Goal: Information Seeking & Learning: Learn about a topic

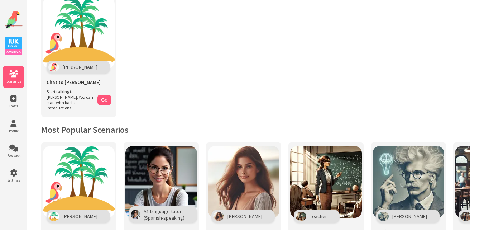
scroll to position [20, 0]
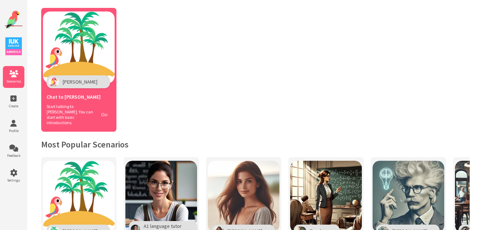
click at [105, 113] on button "Go" at bounding box center [104, 114] width 14 height 10
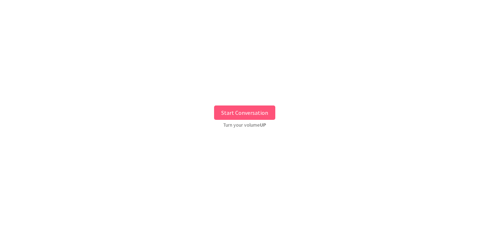
click at [246, 113] on button "Start Conversation" at bounding box center [244, 112] width 61 height 14
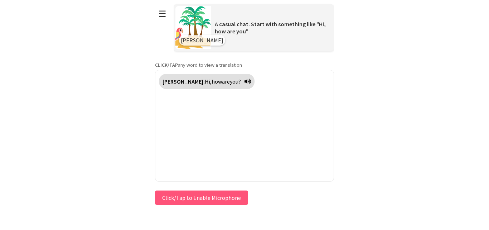
click at [195, 193] on button "Click/Tap to Enable Microphone" at bounding box center [201, 197] width 93 height 14
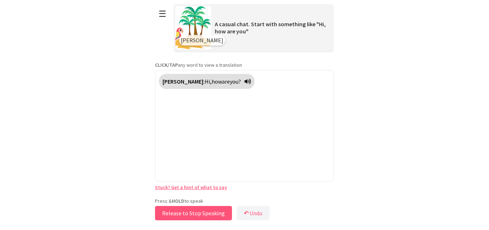
click at [192, 210] on button "Release to Stop Speaking" at bounding box center [193, 213] width 77 height 14
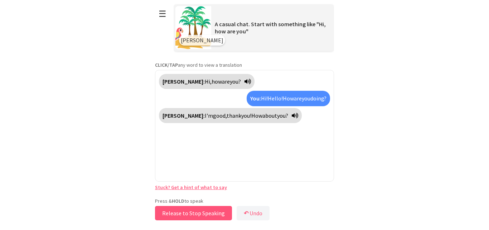
click at [215, 210] on button "Release to Stop Speaking" at bounding box center [193, 213] width 77 height 14
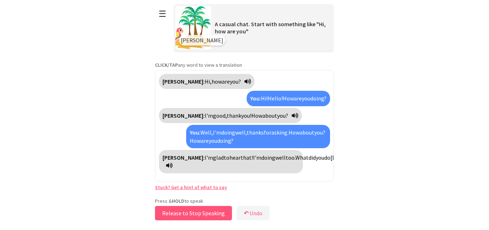
click at [215, 209] on button "Release to Stop Speaking" at bounding box center [193, 213] width 77 height 14
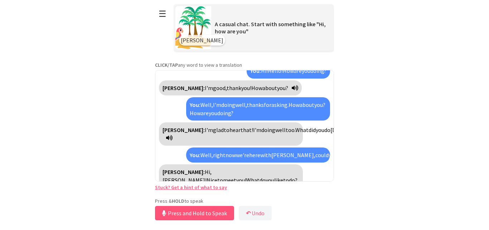
scroll to position [44, 0]
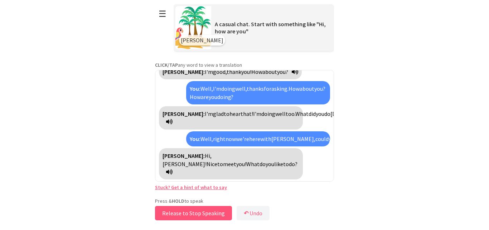
click at [215, 209] on button "Release to Stop Speaking" at bounding box center [193, 213] width 77 height 14
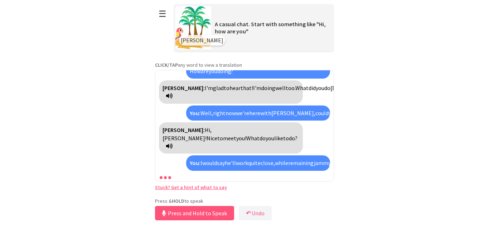
scroll to position [94, 0]
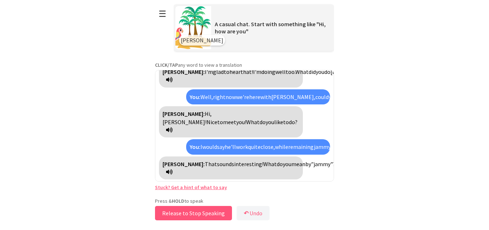
click at [215, 209] on button "Release to Stop Speaking" at bounding box center [193, 213] width 77 height 14
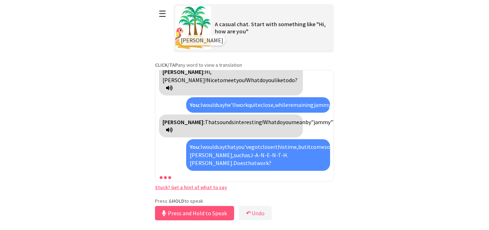
scroll to position [160, 0]
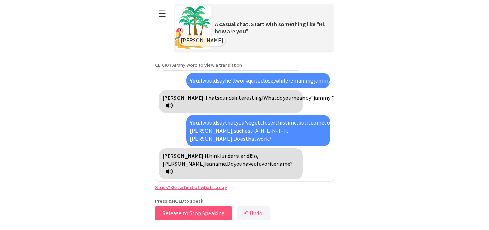
click at [215, 209] on button "Release to Stop Speaking" at bounding box center [193, 213] width 77 height 14
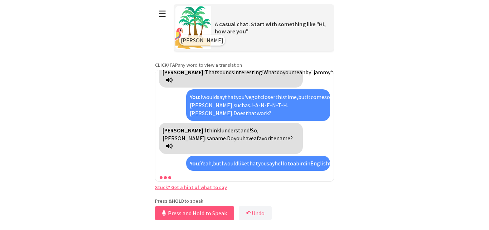
scroll to position [202, 0]
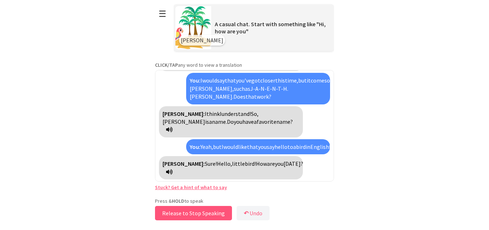
click at [215, 209] on button "Release to Stop Speaking" at bounding box center [193, 213] width 77 height 14
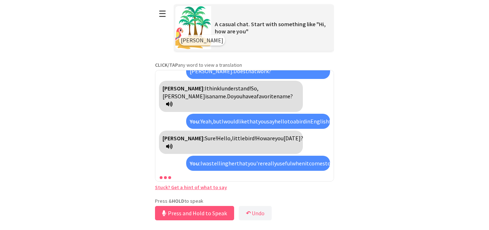
scroll to position [268, 0]
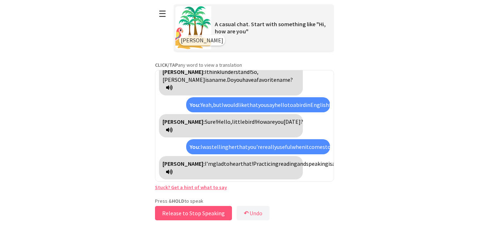
click at [205, 213] on button "Release to Stop Speaking" at bounding box center [193, 213] width 77 height 14
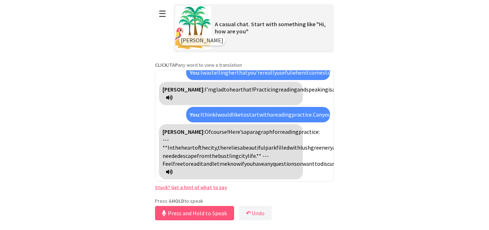
scroll to position [414, 0]
